Goal: Task Accomplishment & Management: Complete application form

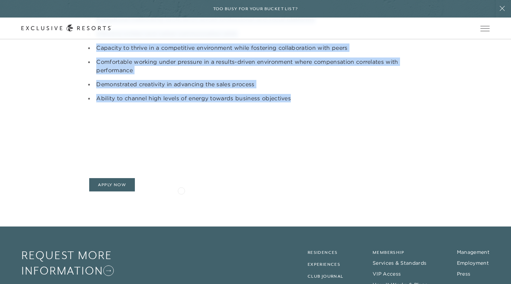
scroll to position [84, 0]
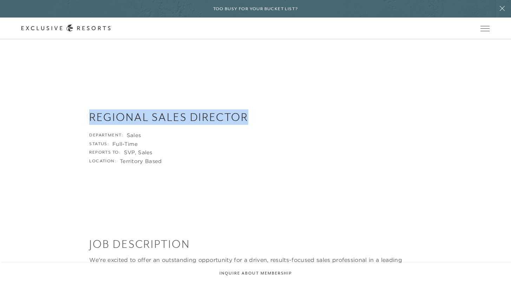
drag, startPoint x: 250, startPoint y: 117, endPoint x: 90, endPoint y: 115, distance: 160.1
click at [90, 115] on h3 "Regional Sales Director" at bounding box center [255, 117] width 332 height 15
copy h3 "Regional Sales Director"
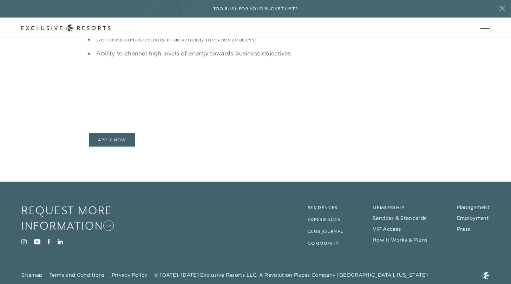
scroll to position [718, 0]
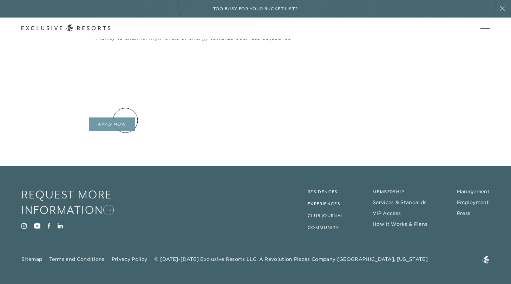
click at [125, 120] on link "Apply Now" at bounding box center [112, 124] width 46 height 13
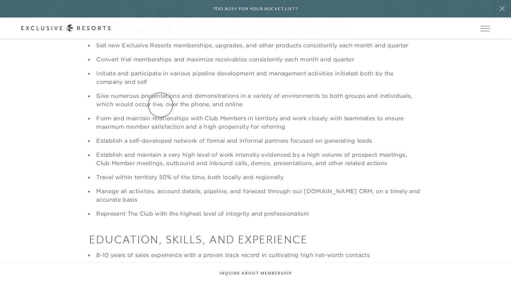
scroll to position [0, 0]
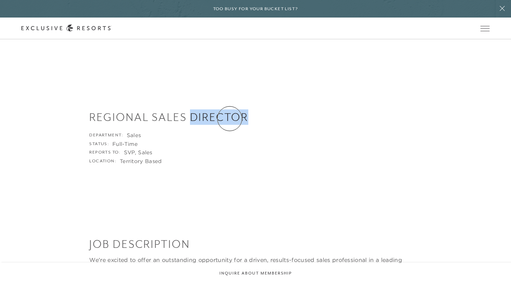
copy h3 "Director"
click at [210, 133] on li "Department: Sales" at bounding box center [255, 135] width 332 height 7
click at [210, 132] on li "Department: Sales" at bounding box center [255, 135] width 332 height 7
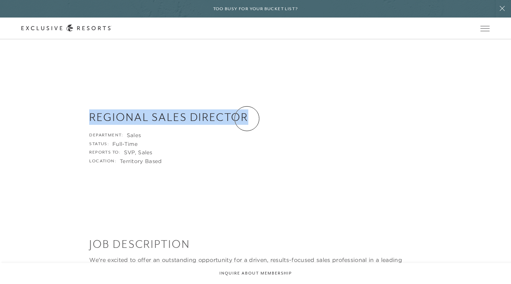
drag, startPoint x: 85, startPoint y: 117, endPoint x: 247, endPoint y: 119, distance: 161.8
click at [247, 119] on div "Regional Sales Director Department: Sales Status: Full-Time Reports to: SVP, Sa…" at bounding box center [255, 137] width 468 height 55
copy h3 "Regional Sales Director"
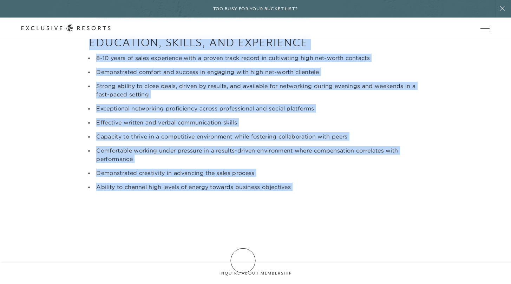
scroll to position [656, 0]
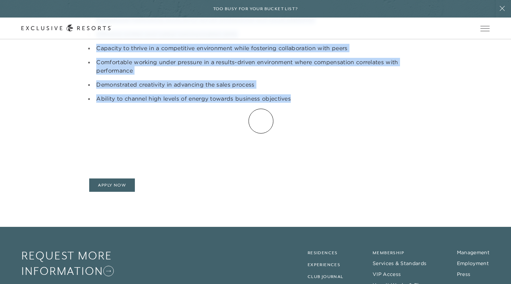
drag, startPoint x: 85, startPoint y: 243, endPoint x: 261, endPoint y: 121, distance: 213.9
copy div "LOR IPSUMDOLORS Am'co adipisc el seddo ei temporincid utlaboreetd mag a enimad,…"
